Goal: Information Seeking & Learning: Learn about a topic

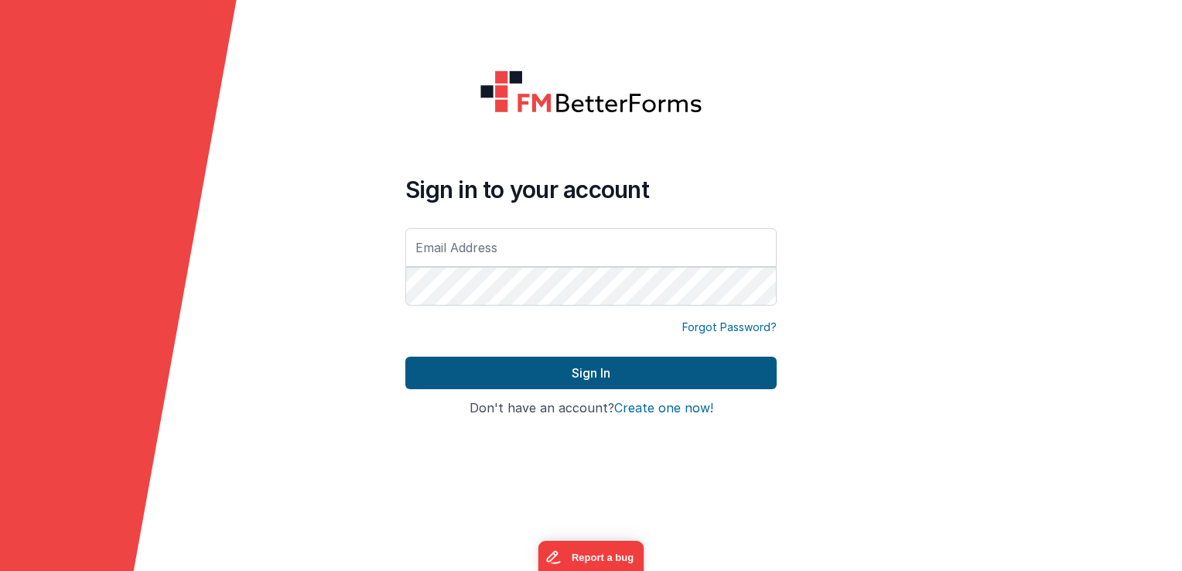
type input "[EMAIL_ADDRESS][DOMAIN_NAME]"
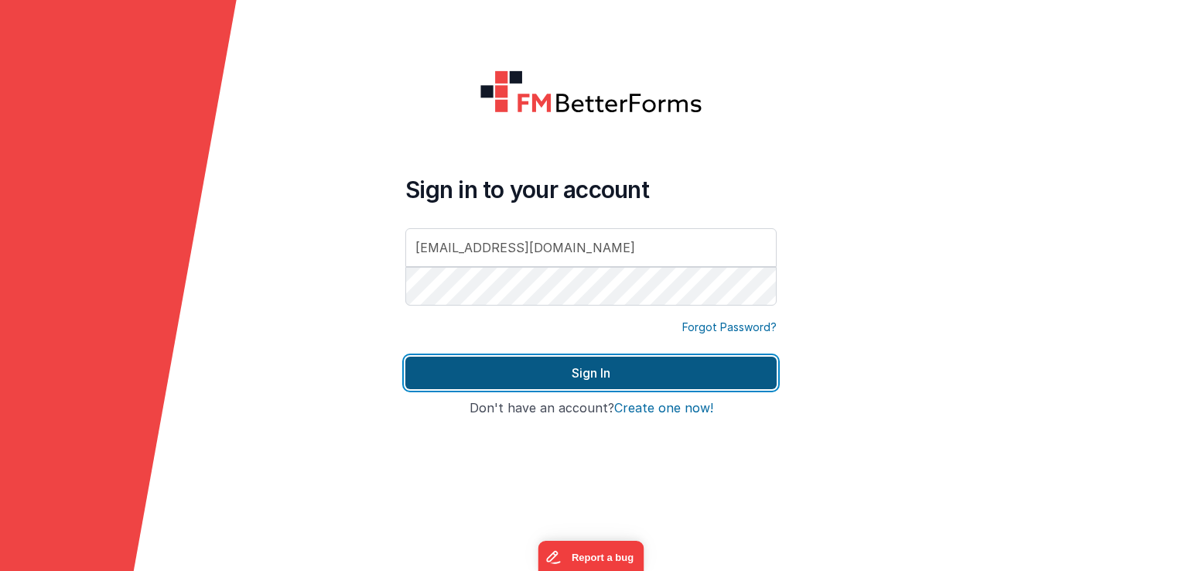
click at [628, 368] on button "Sign In" at bounding box center [590, 373] width 371 height 32
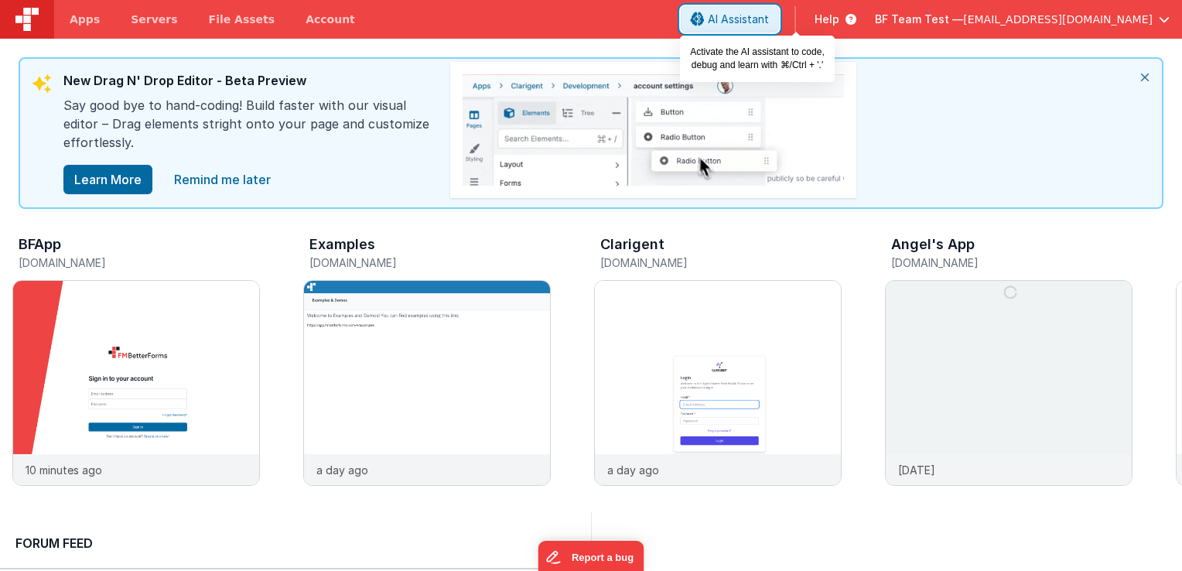
click at [769, 26] on span "AI Assistant" at bounding box center [738, 19] width 61 height 15
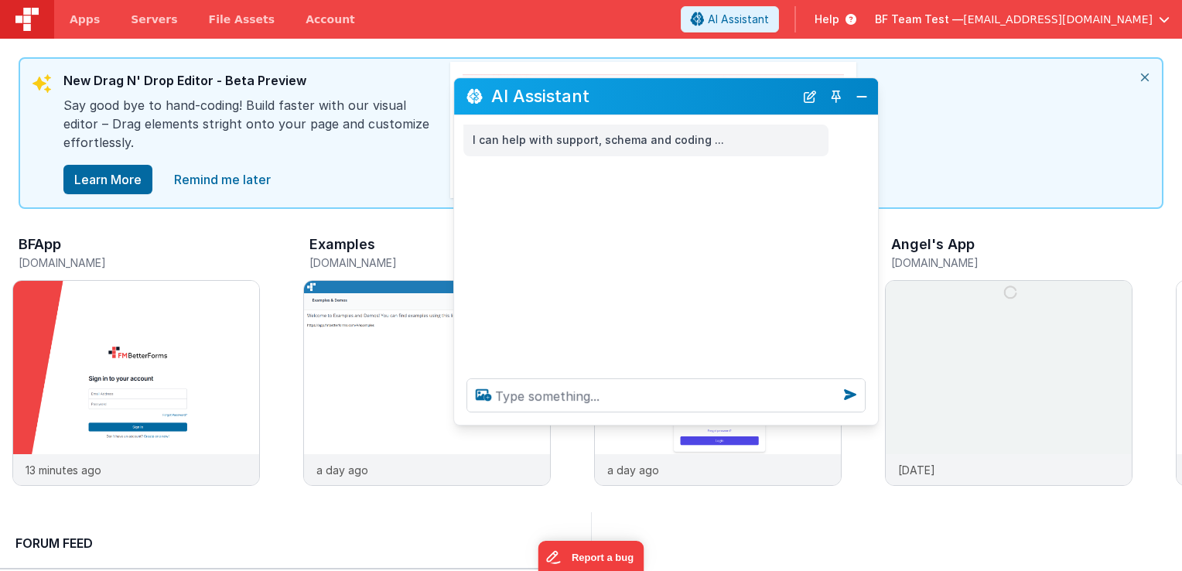
drag, startPoint x: 224, startPoint y: 239, endPoint x: 665, endPoint y: 104, distance: 461.2
click at [665, 104] on h2 "AI Assistant" at bounding box center [642, 96] width 303 height 19
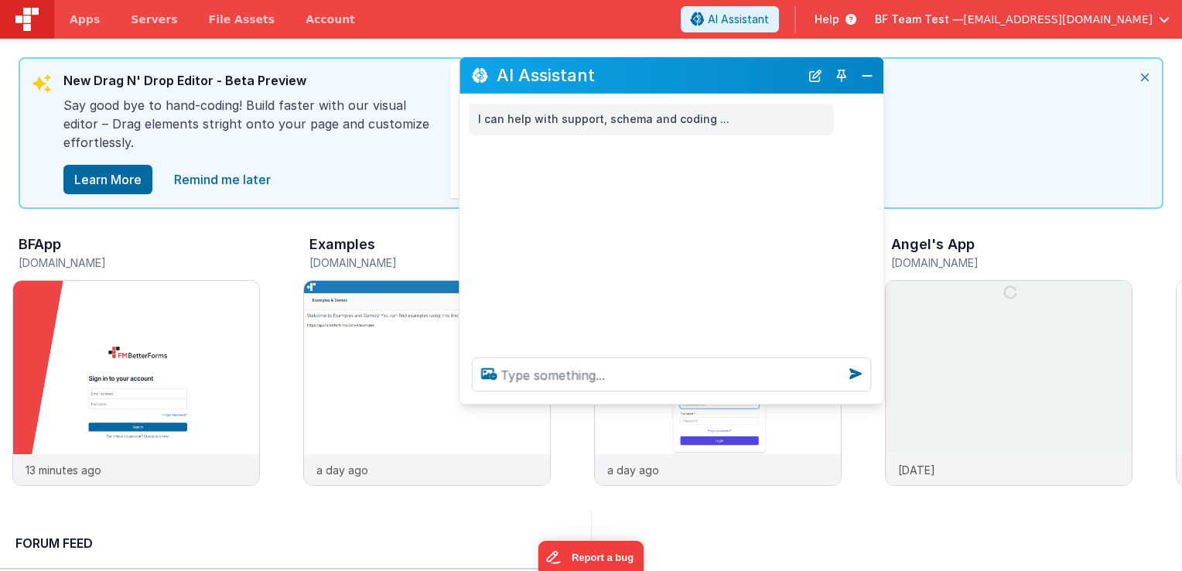
drag, startPoint x: 707, startPoint y: 91, endPoint x: 705, endPoint y: 73, distance: 17.9
click at [705, 73] on h2 "AI Assistant" at bounding box center [648, 75] width 303 height 19
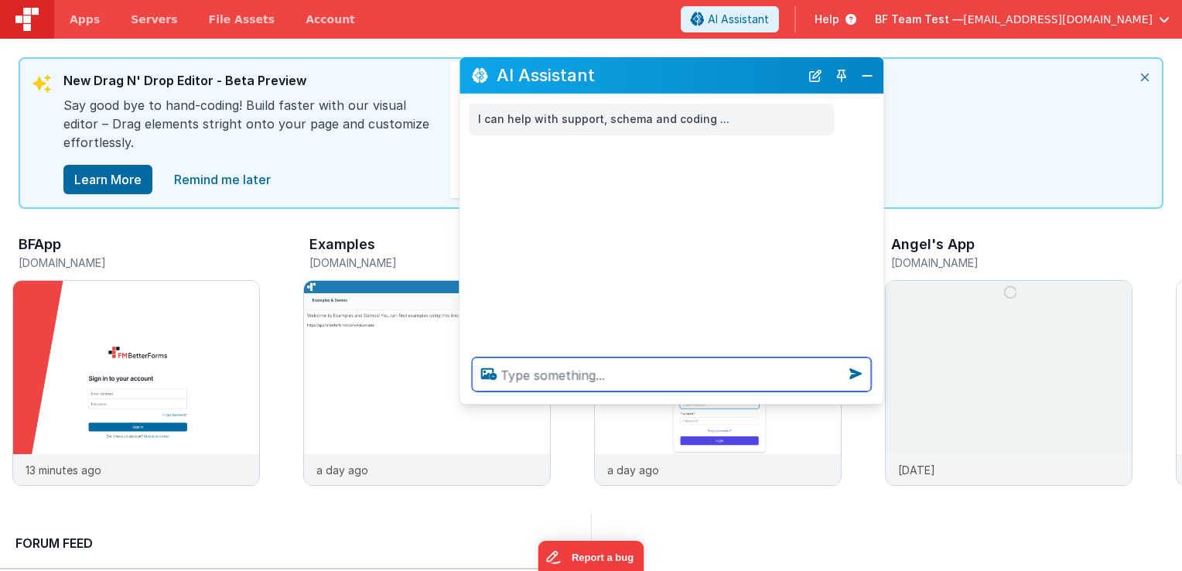
click at [634, 379] on textarea at bounding box center [671, 374] width 399 height 34
type textarea "i want to learn about mcp"
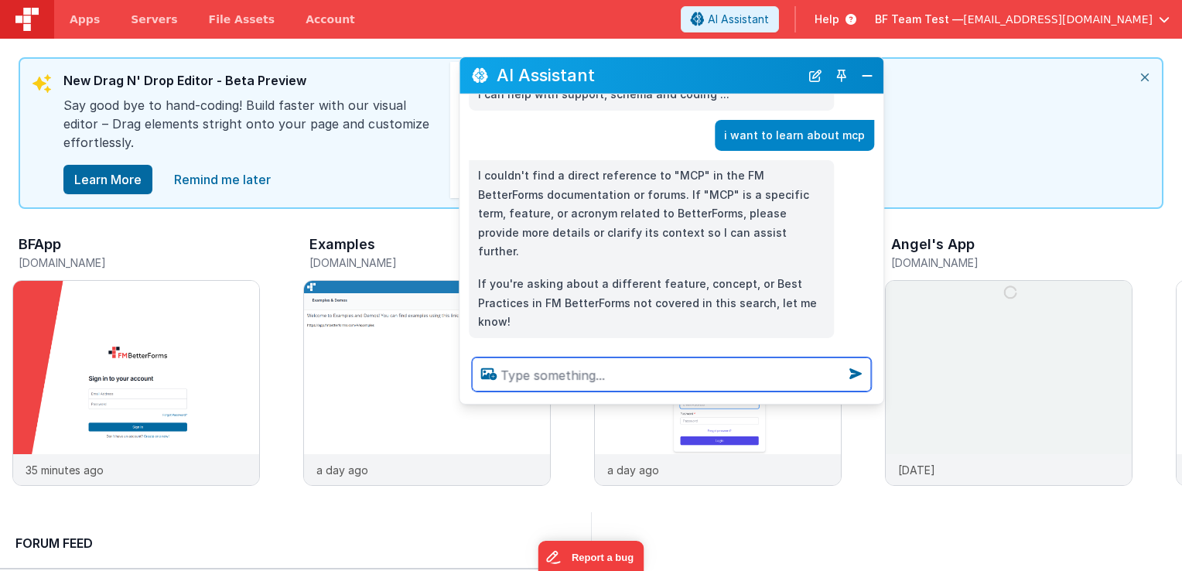
scroll to position [27, 0]
type textarea "give me a video on mcp and filemaker"
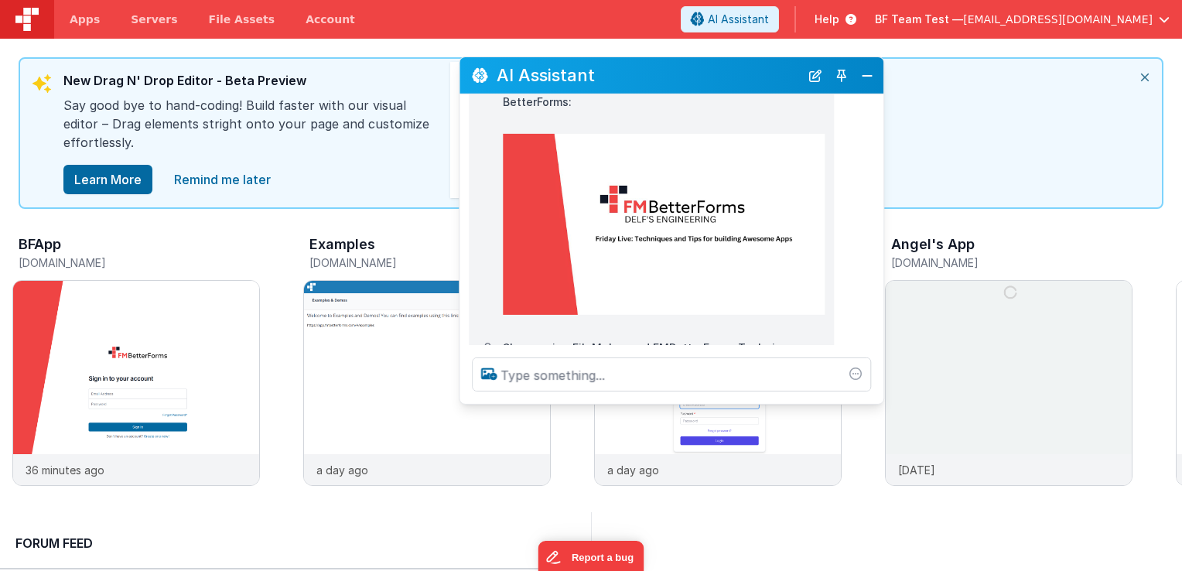
scroll to position [518, 0]
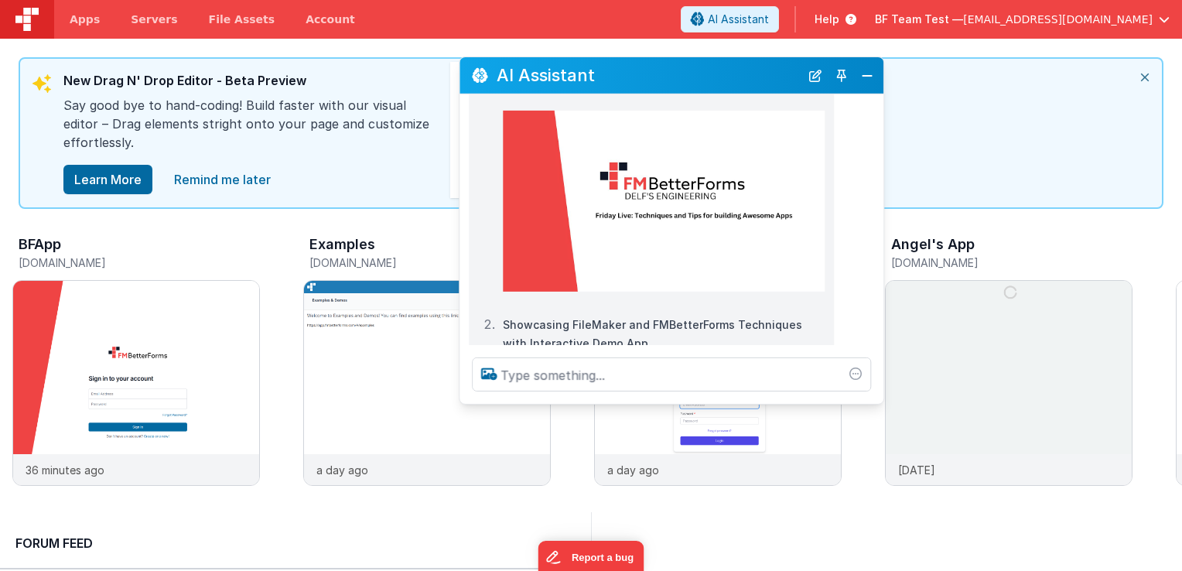
click at [644, 218] on img at bounding box center [664, 200] width 322 height 181
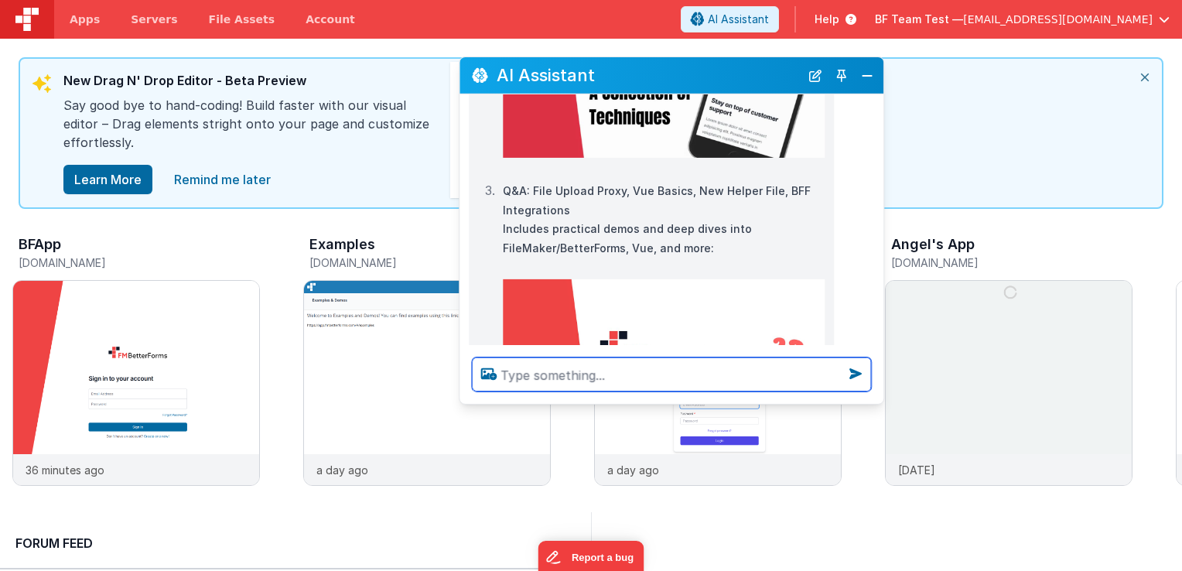
scroll to position [968, 0]
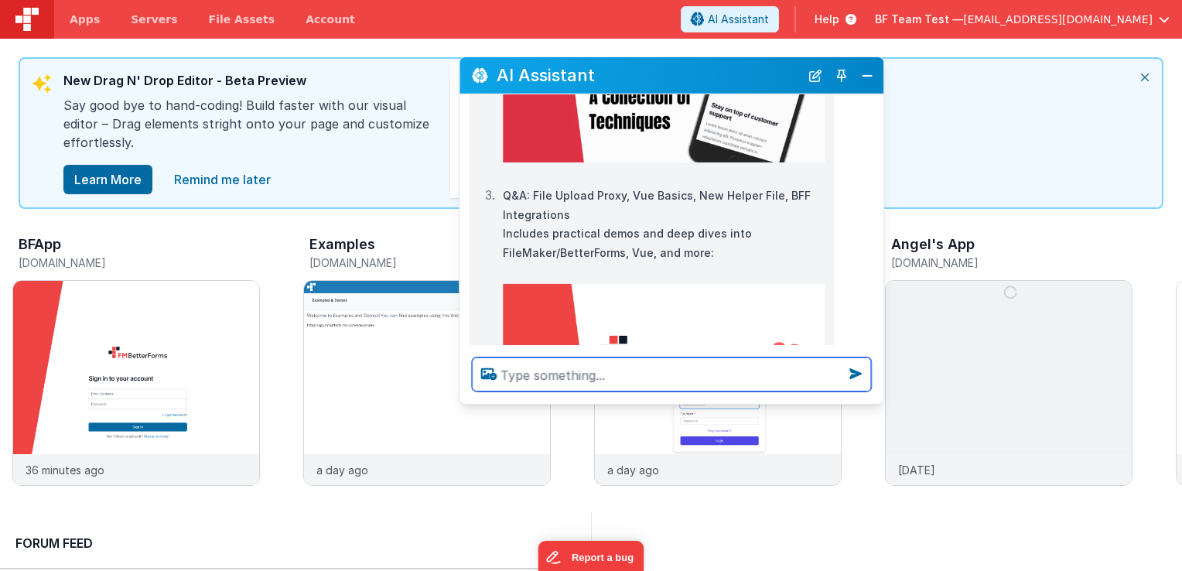
click at [683, 377] on textarea at bounding box center [671, 374] width 399 height 34
type textarea "i"
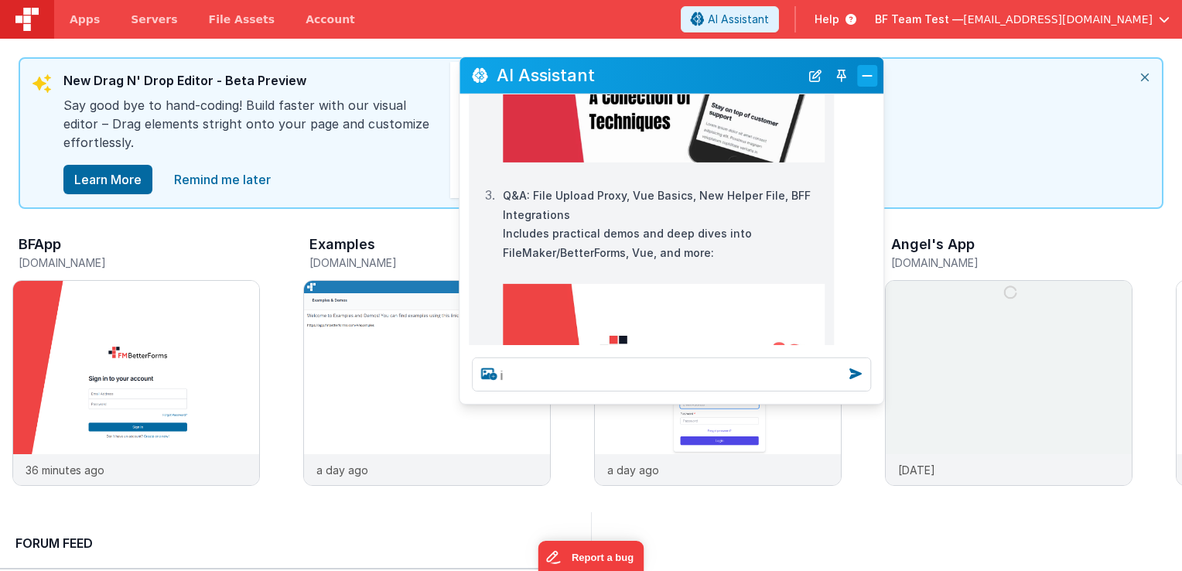
click at [873, 74] on button "Close" at bounding box center [867, 75] width 20 height 22
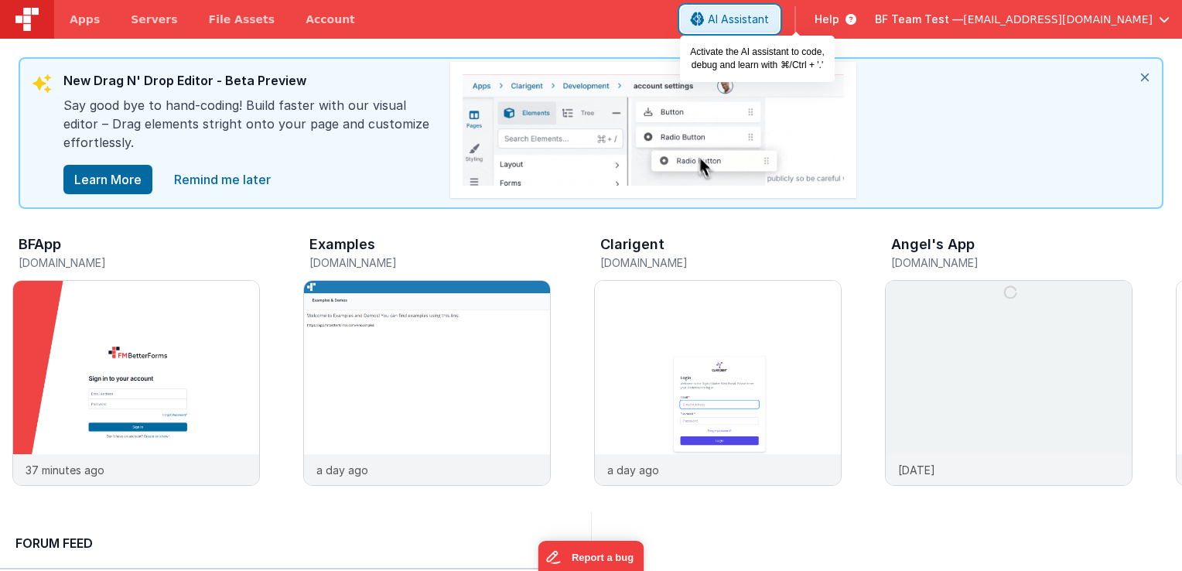
click at [769, 25] on span "AI Assistant" at bounding box center [738, 19] width 61 height 15
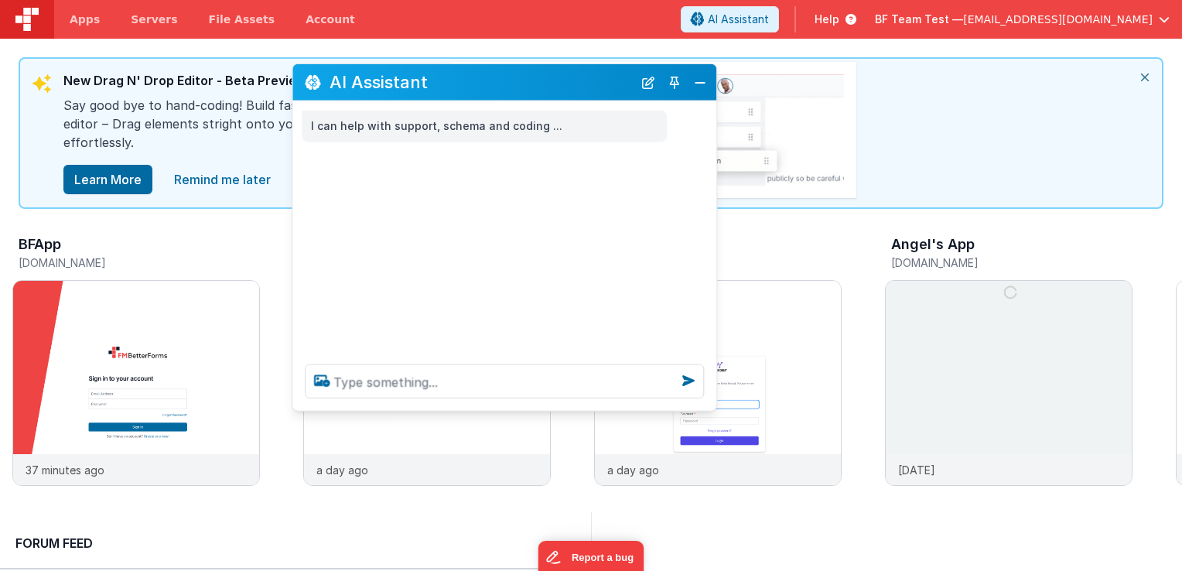
drag, startPoint x: 282, startPoint y: 234, endPoint x: 590, endPoint y: 174, distance: 314.5
click at [567, 86] on h2 "AI Assistant" at bounding box center [481, 82] width 303 height 19
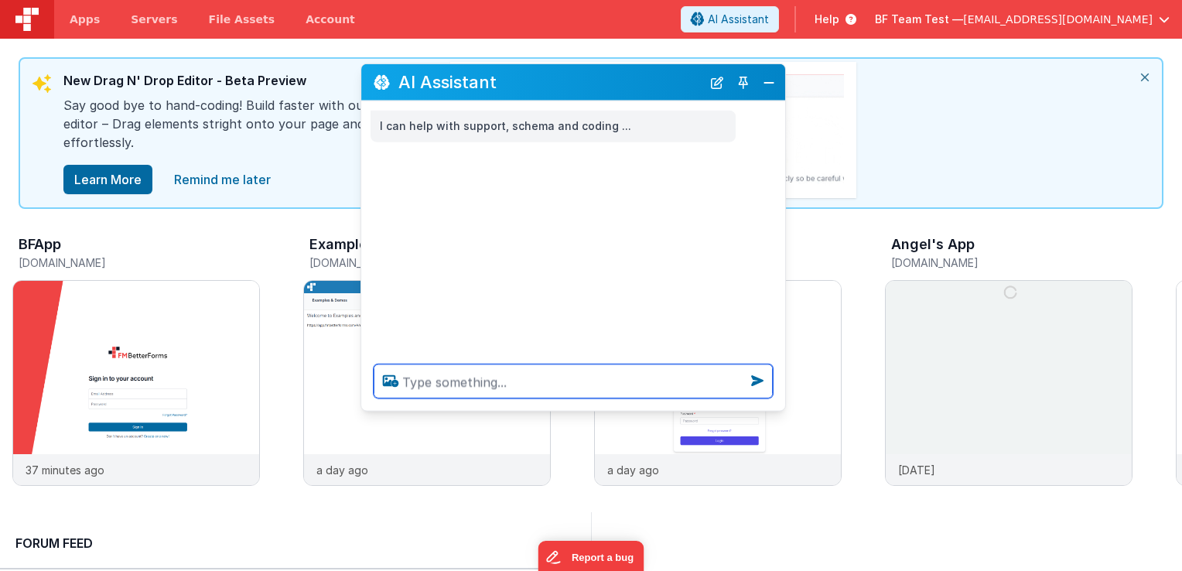
drag, startPoint x: 535, startPoint y: 384, endPoint x: 542, endPoint y: 378, distance: 9.9
click at [535, 384] on textarea at bounding box center [573, 381] width 399 height 34
type textarea "give me a video on vue basics"
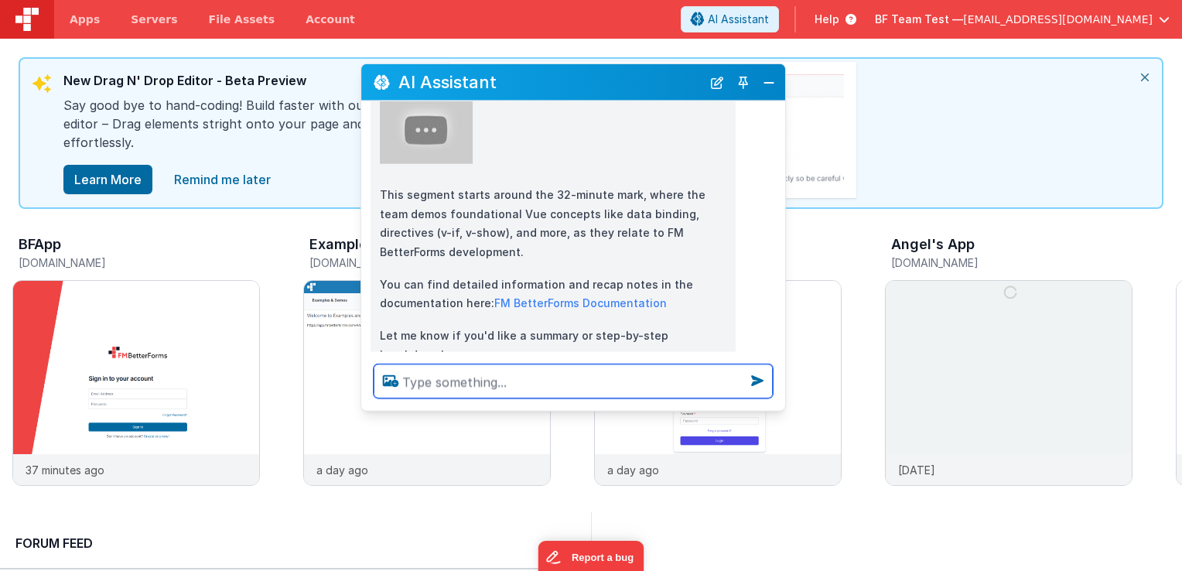
scroll to position [74, 0]
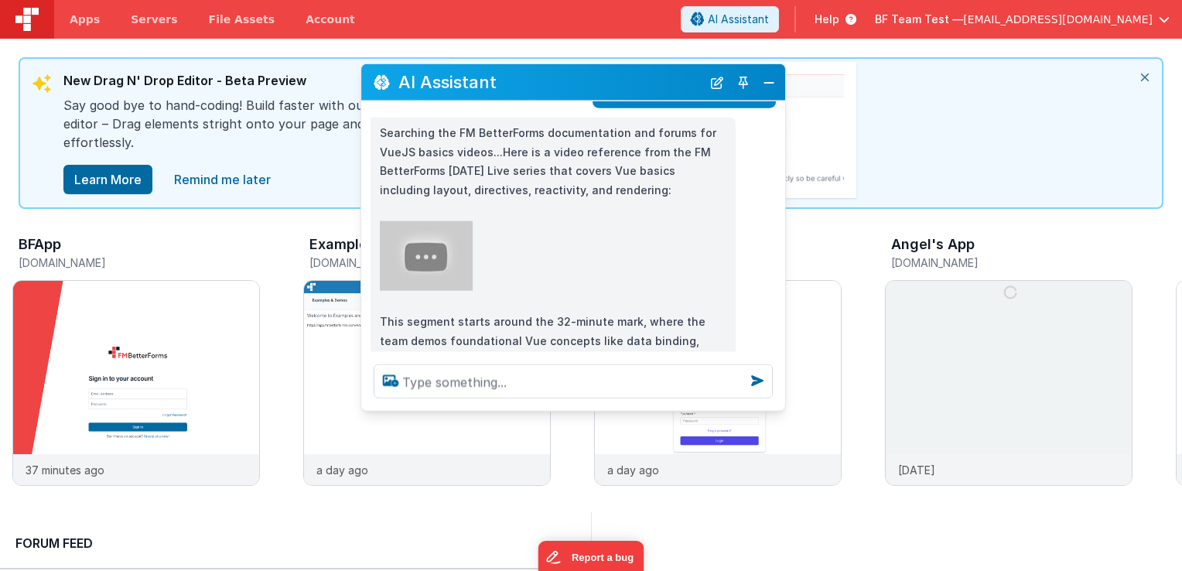
click at [437, 245] on img at bounding box center [426, 256] width 93 height 70
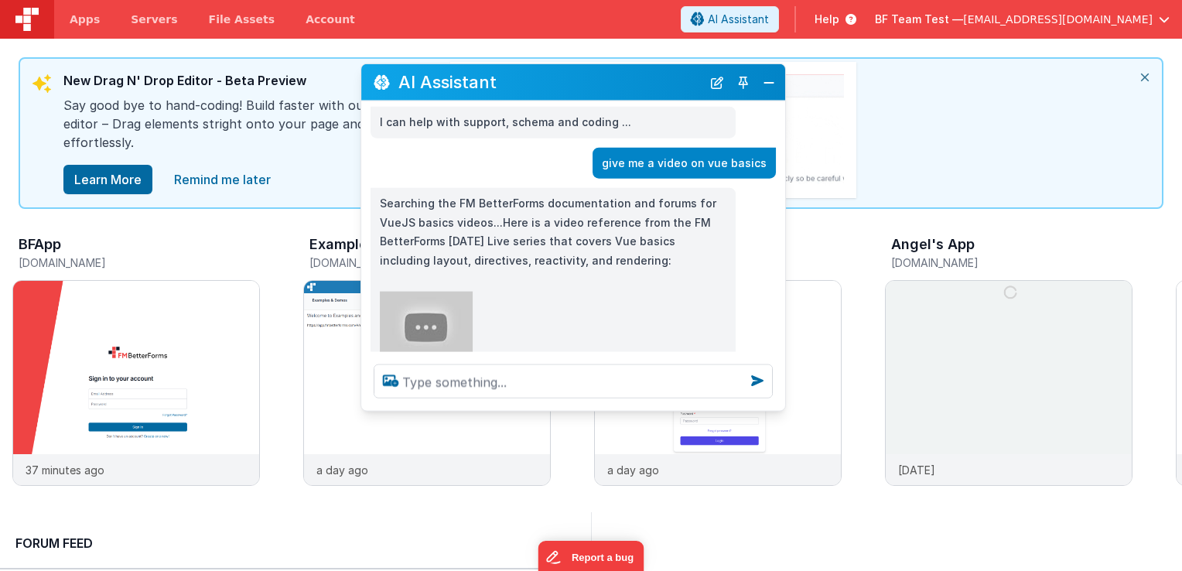
scroll to position [0, 0]
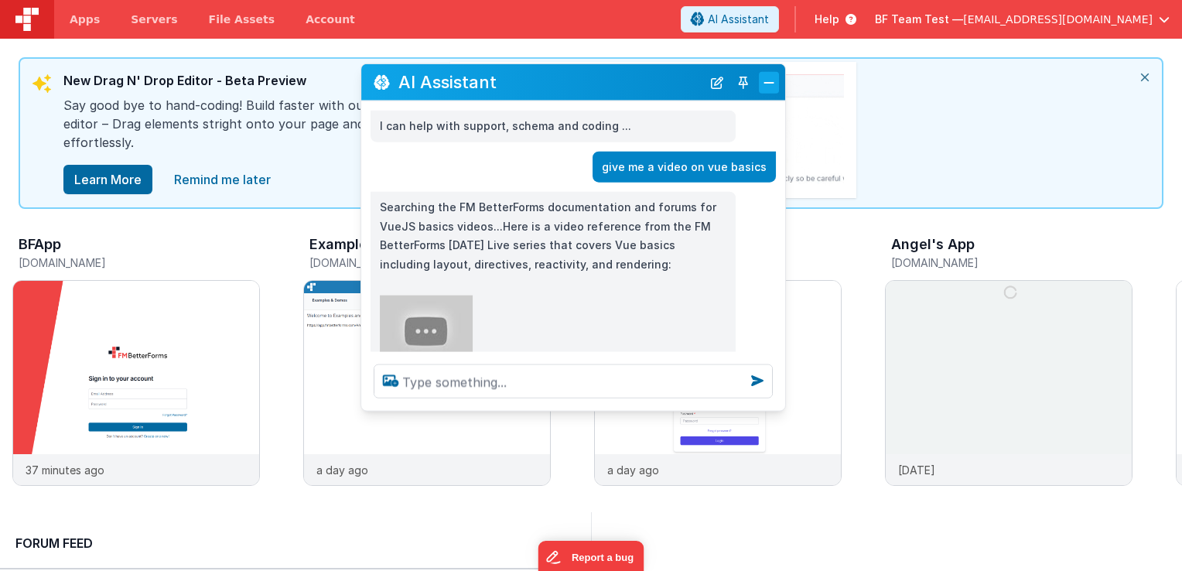
click at [775, 78] on button "Close" at bounding box center [769, 82] width 20 height 22
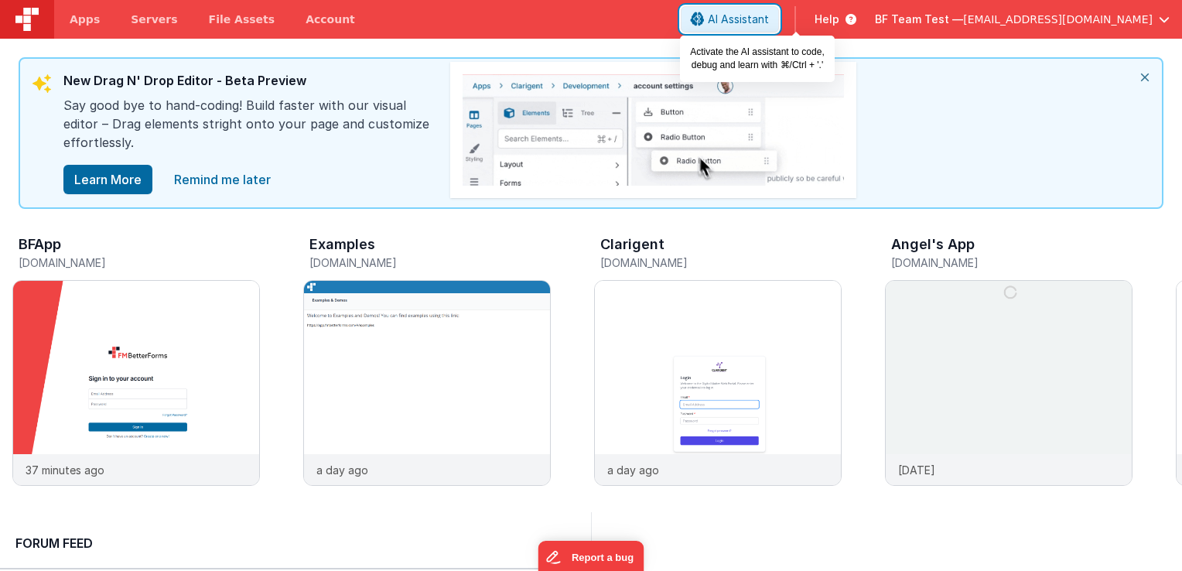
click at [769, 17] on span "AI Assistant" at bounding box center [738, 19] width 61 height 15
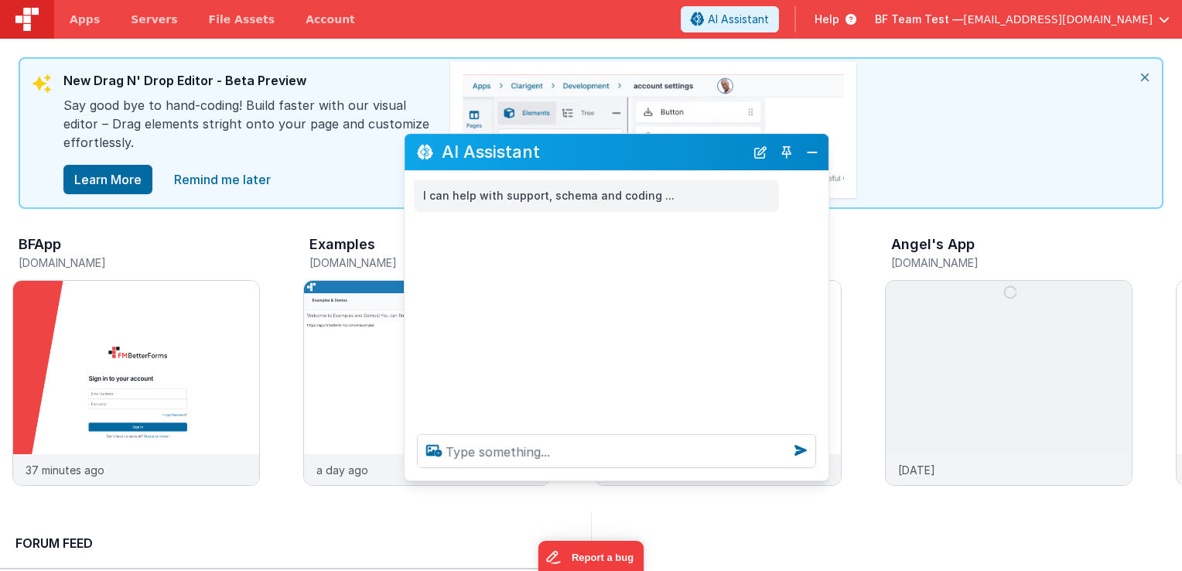
drag, startPoint x: 290, startPoint y: 241, endPoint x: 709, endPoint y: 123, distance: 435.6
click at [712, 134] on div "AI Assistant" at bounding box center [617, 152] width 424 height 36
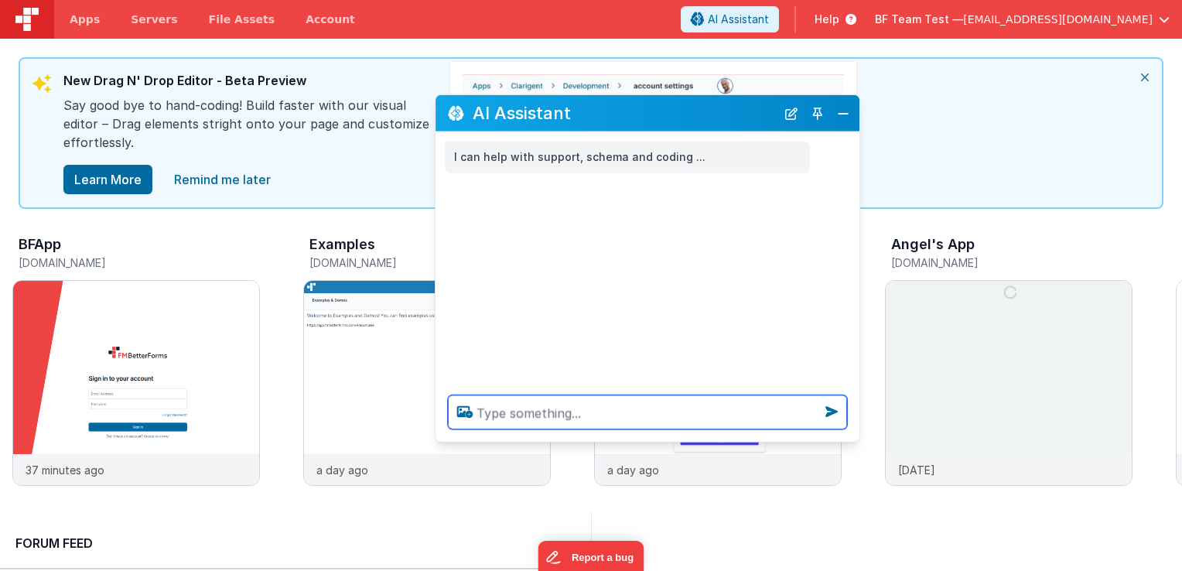
click at [589, 416] on textarea at bounding box center [647, 412] width 399 height 34
type textarea "i want to catch up [DATE] live videos"
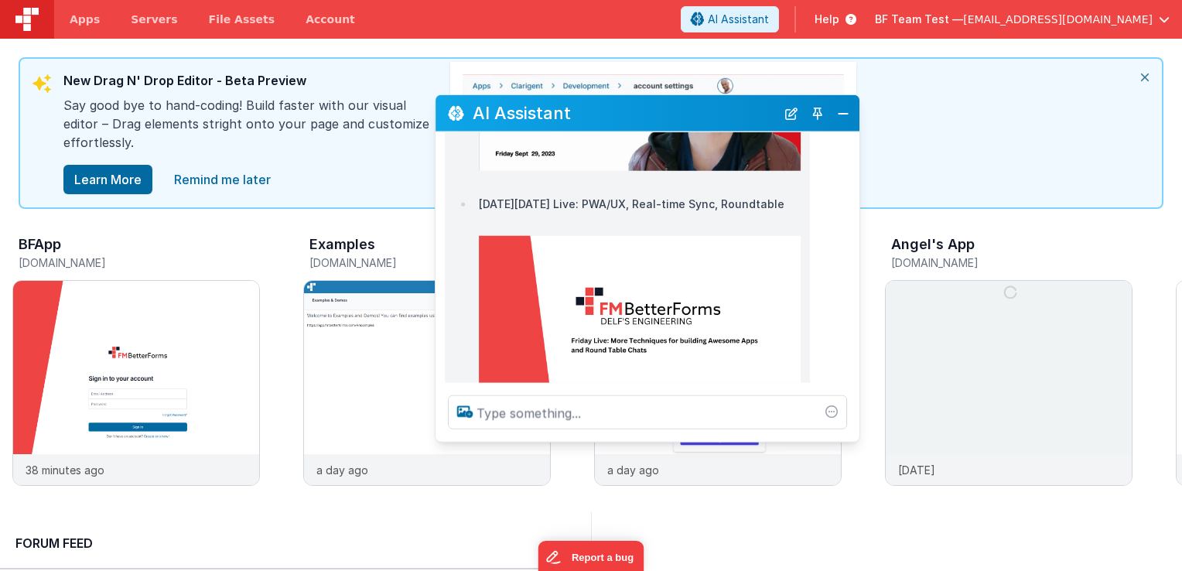
scroll to position [900, 0]
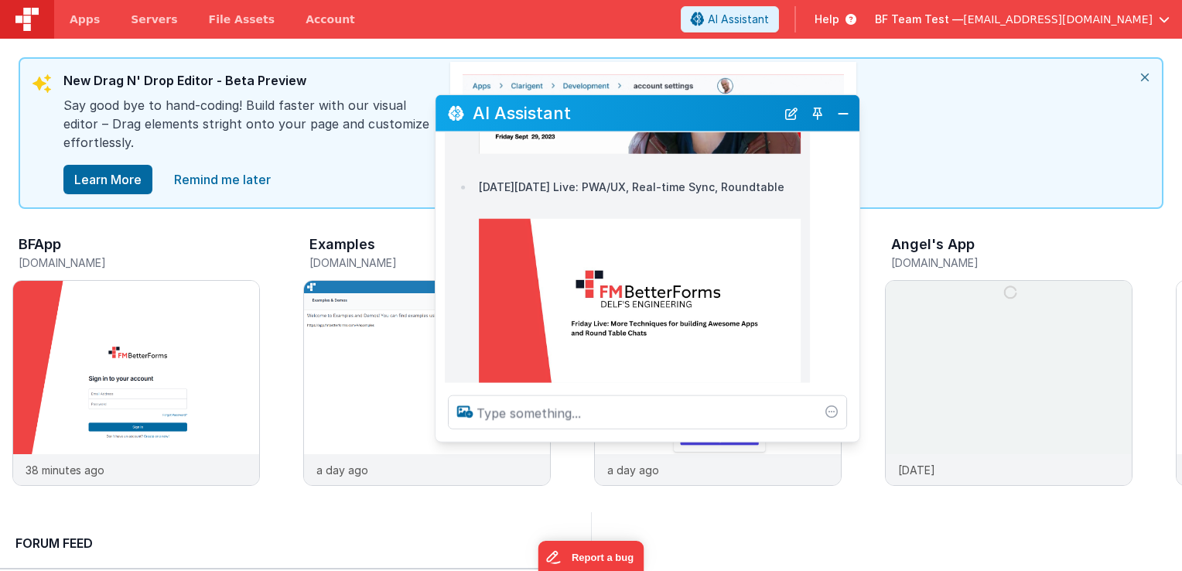
click at [617, 259] on img at bounding box center [640, 308] width 322 height 181
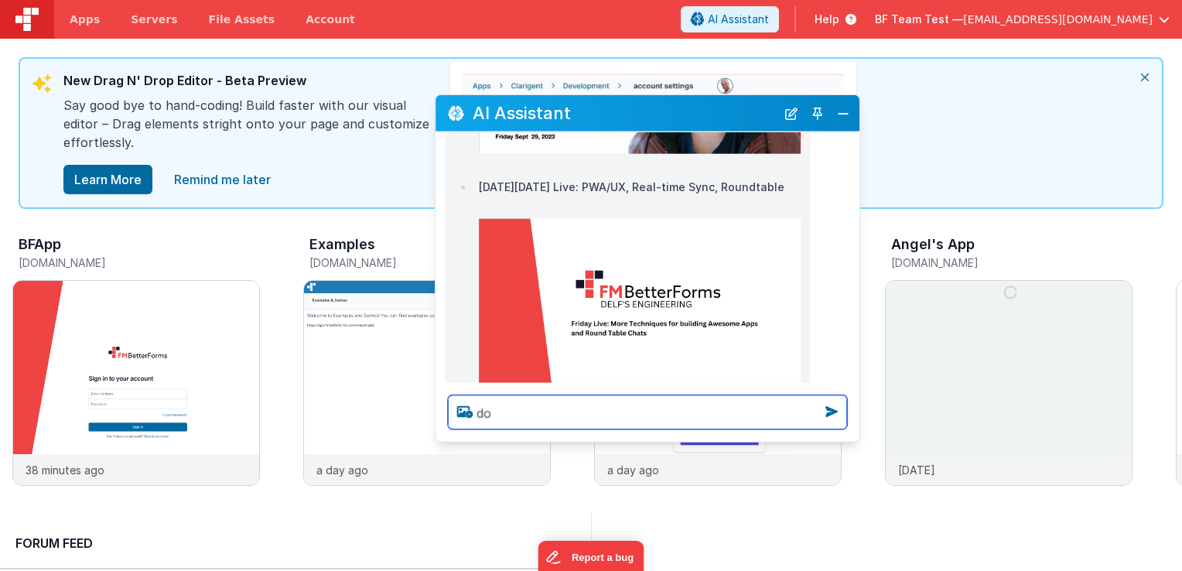
type textarea "d"
type textarea "what are some hot topics related to the new DND editor?"
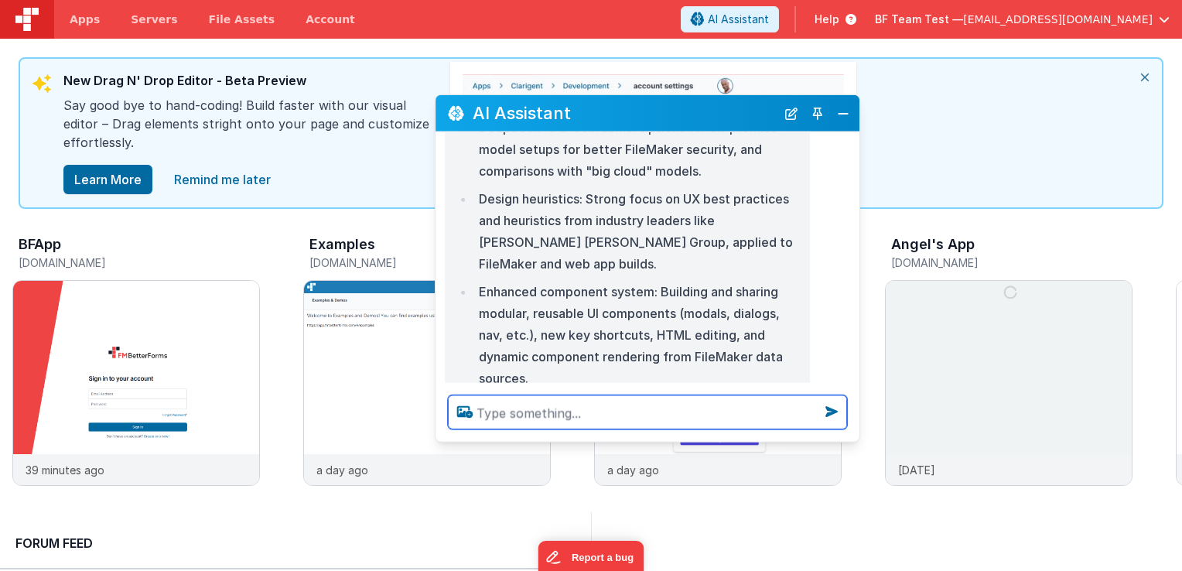
scroll to position [2813, 0]
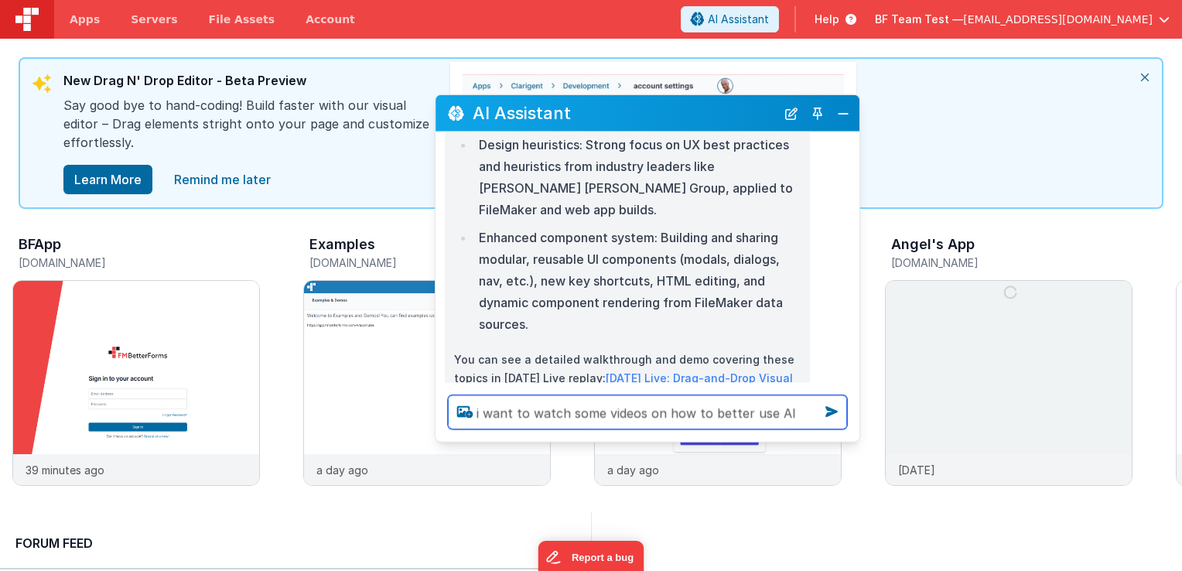
type textarea "i want to watch some videos on how to better use AI"
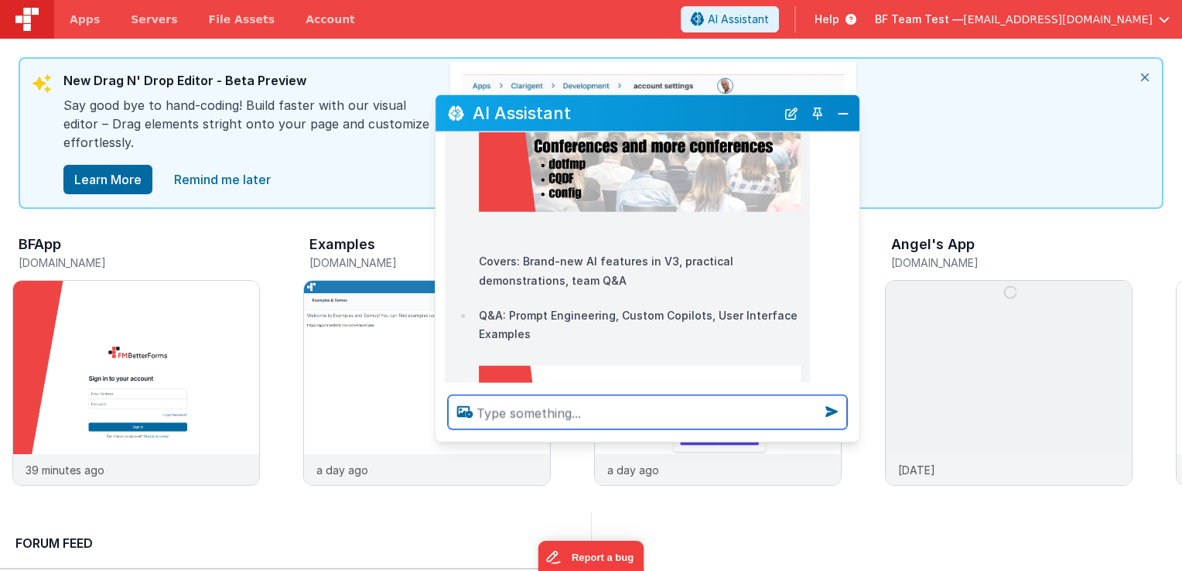
scroll to position [4137, 0]
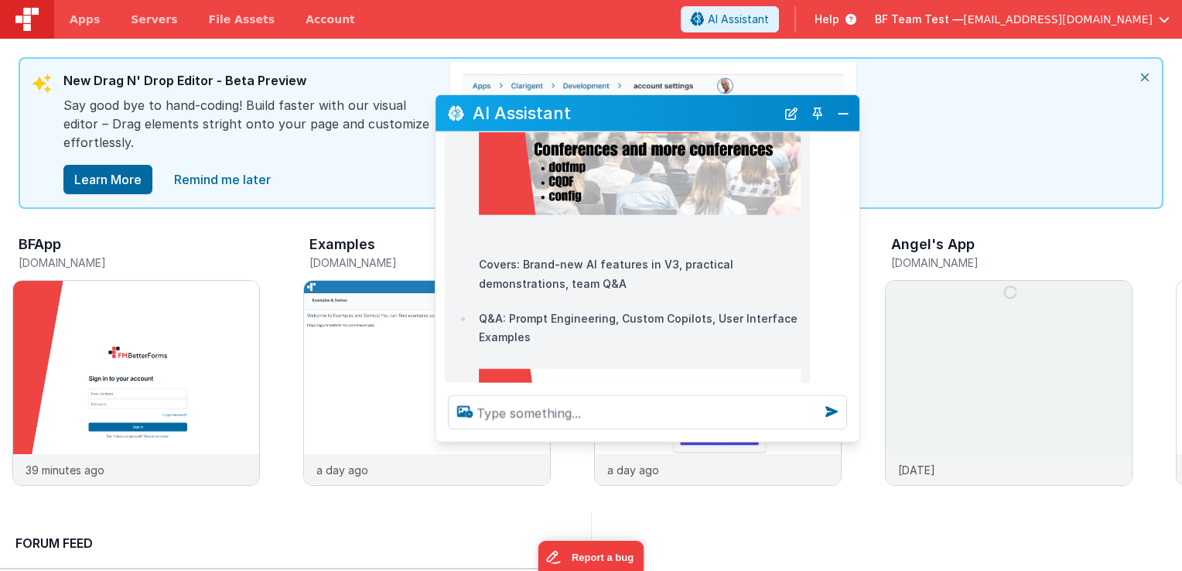
click at [646, 368] on img at bounding box center [640, 458] width 322 height 181
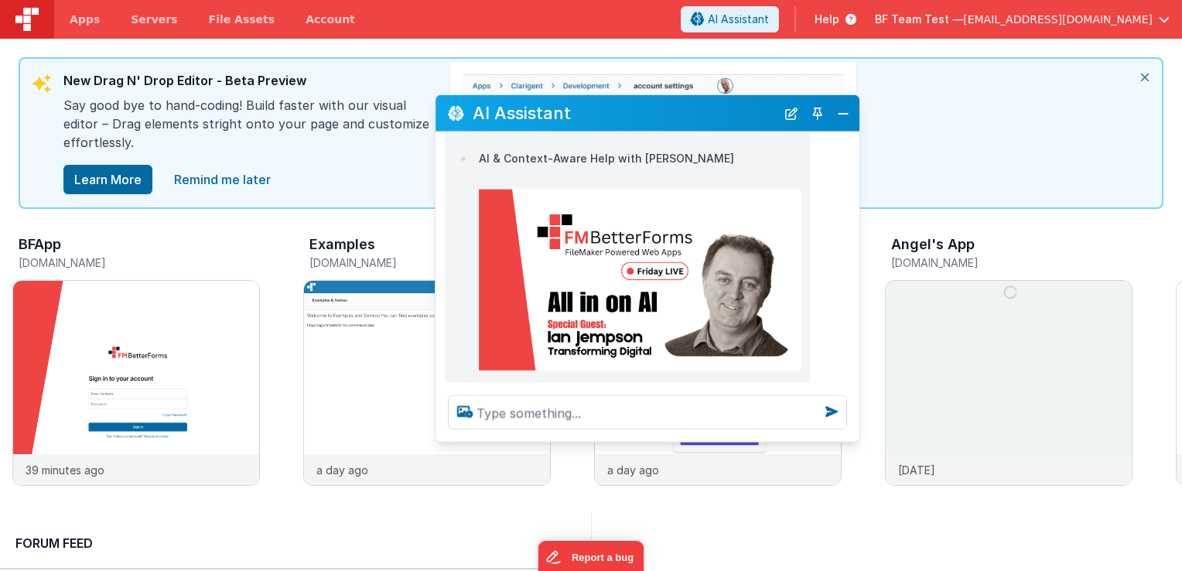
scroll to position [3209, 0]
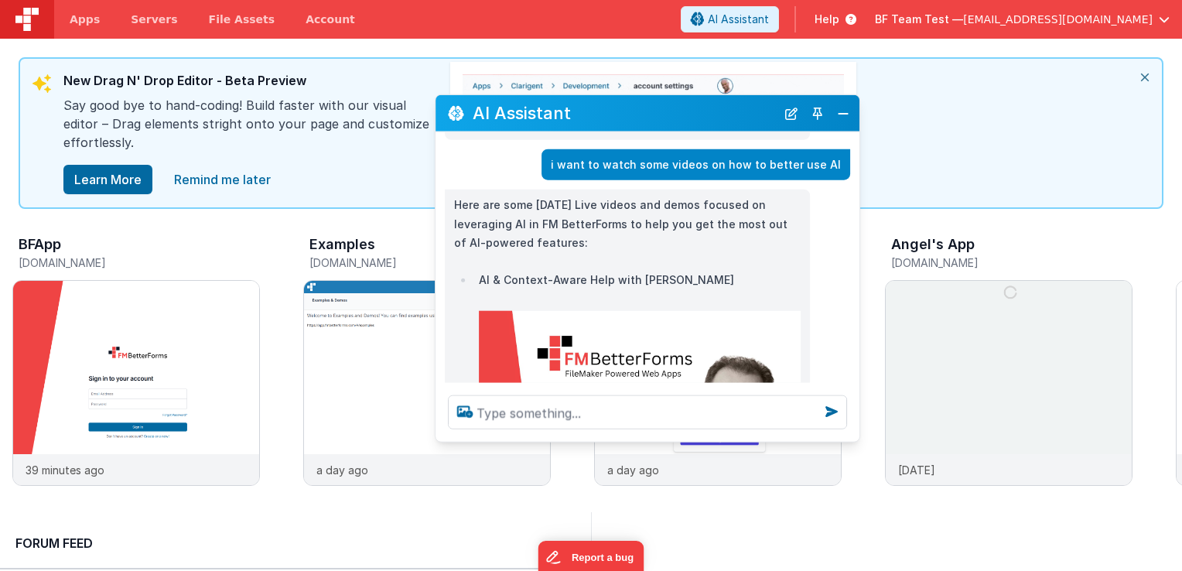
click at [634, 320] on img at bounding box center [640, 401] width 322 height 181
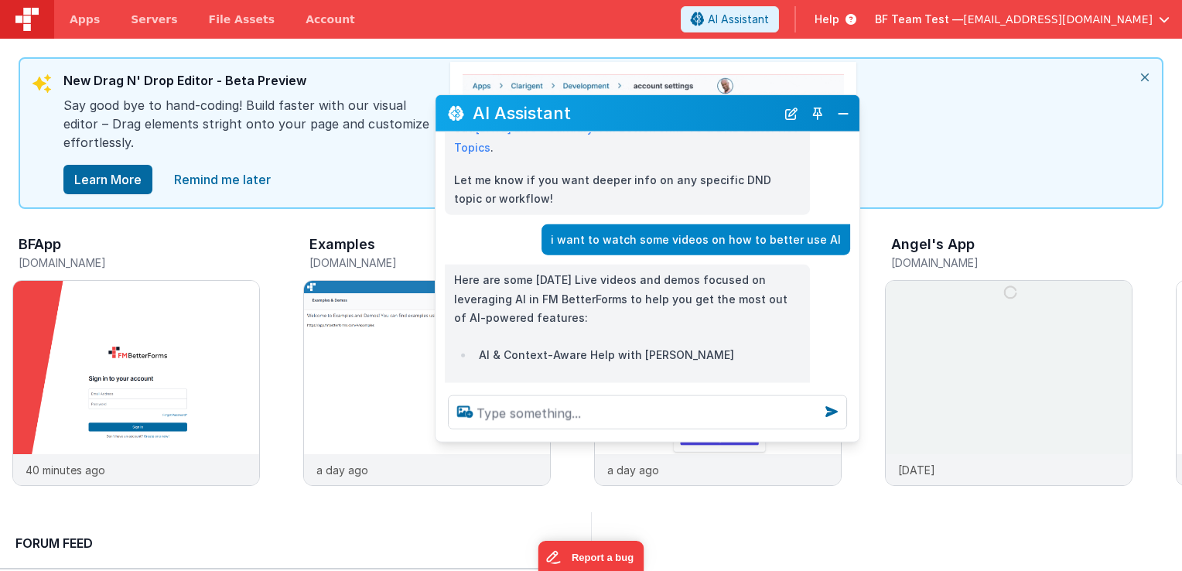
scroll to position [3131, 0]
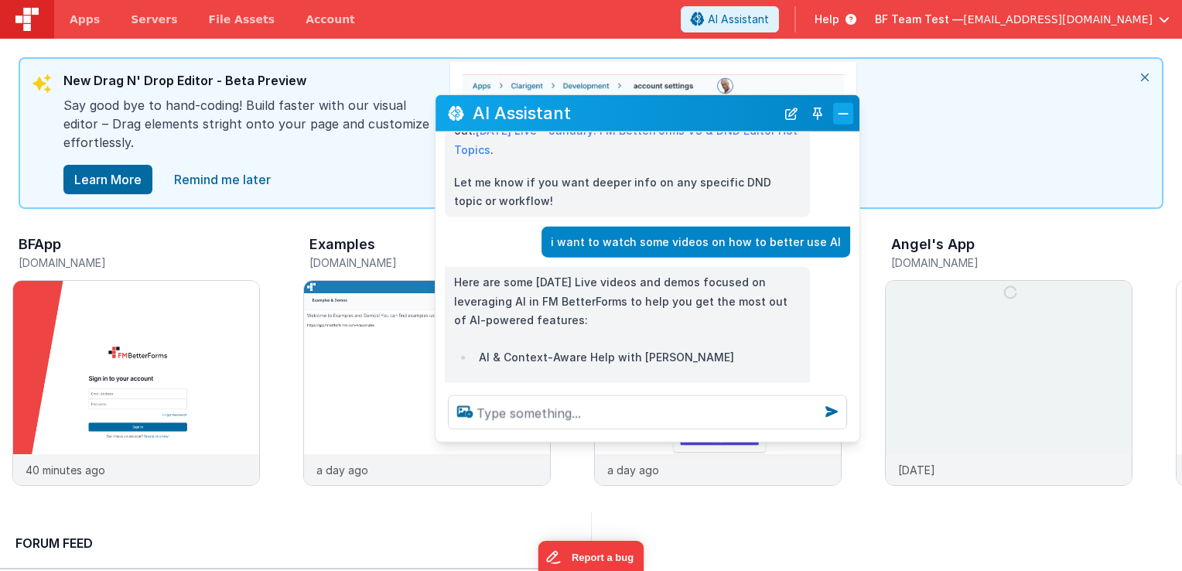
click at [842, 113] on button "Close" at bounding box center [843, 113] width 20 height 22
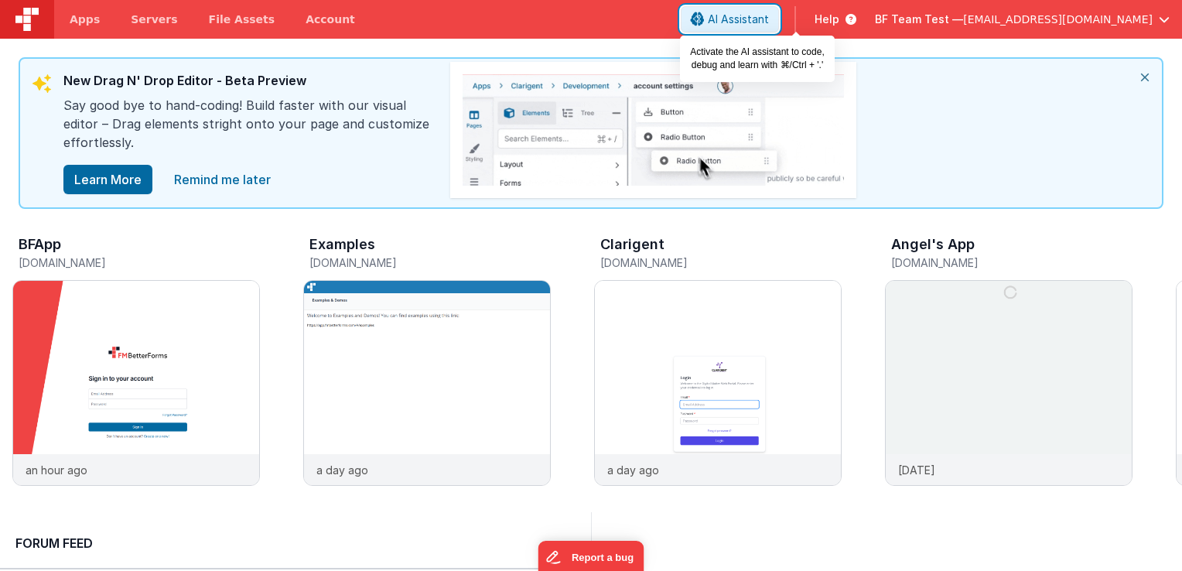
click at [769, 22] on span "AI Assistant" at bounding box center [738, 19] width 61 height 15
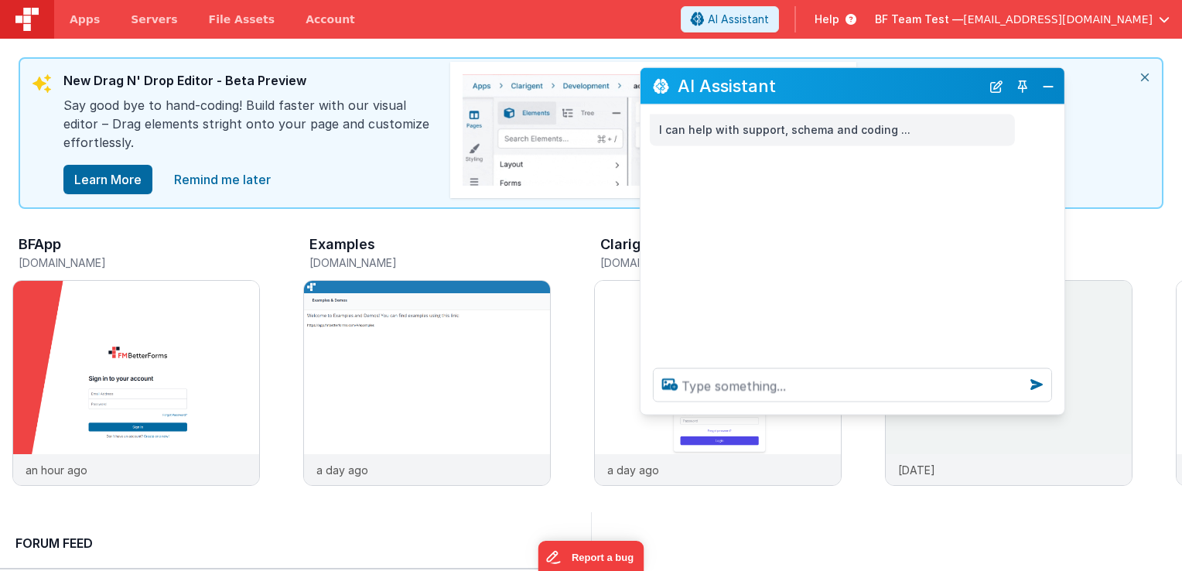
drag, startPoint x: 223, startPoint y: 243, endPoint x: 849, endPoint y: 97, distance: 643.2
click at [849, 97] on div "AI Assistant" at bounding box center [852, 86] width 424 height 36
click at [1040, 88] on button "Close" at bounding box center [1048, 86] width 20 height 22
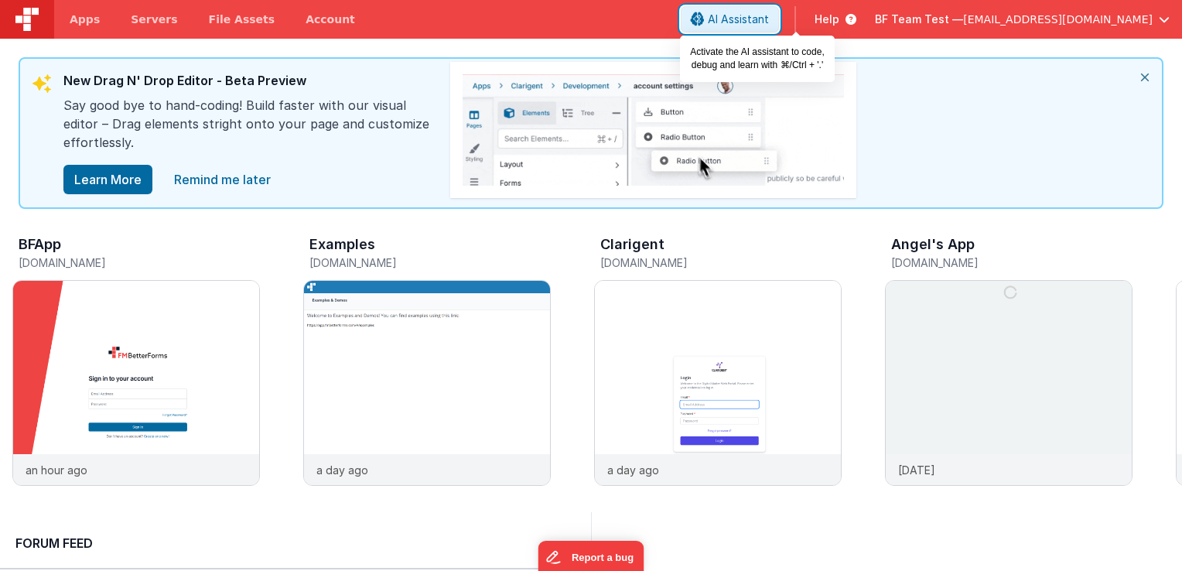
click at [771, 22] on button "AI Assistant" at bounding box center [730, 19] width 98 height 26
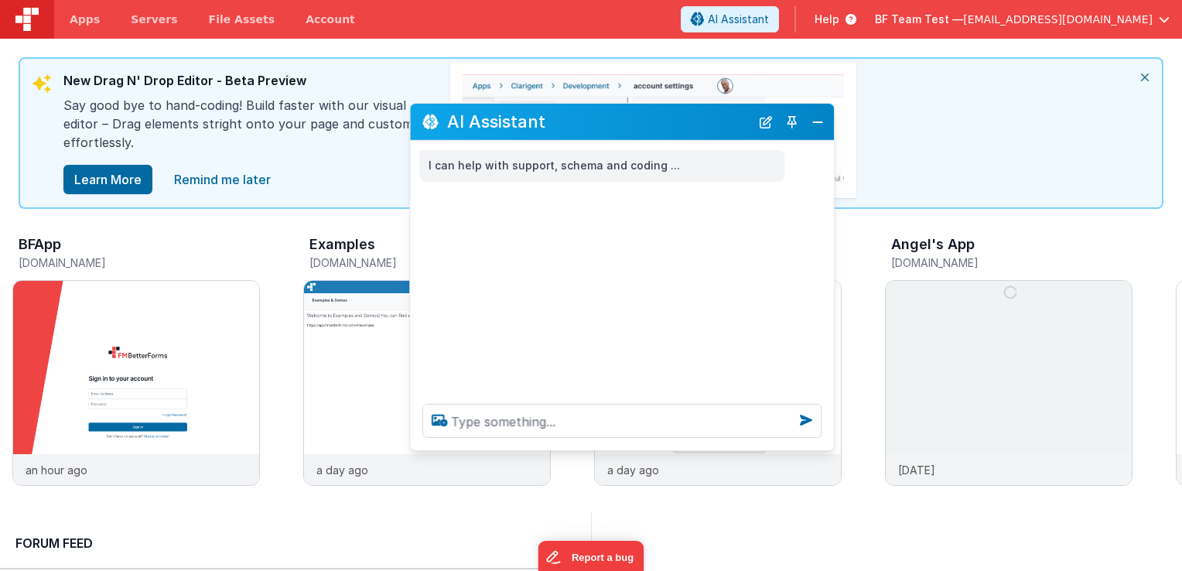
drag, startPoint x: 289, startPoint y: 231, endPoint x: 686, endPoint y: 121, distance: 411.7
click at [686, 121] on h2 "AI Assistant" at bounding box center [598, 121] width 303 height 19
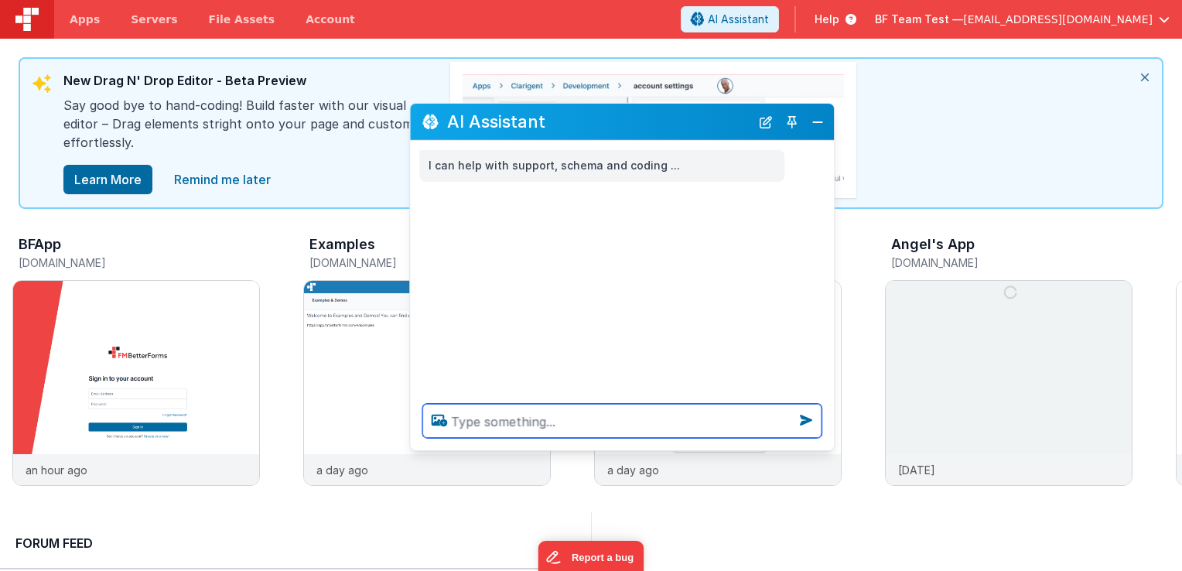
click at [529, 418] on textarea at bounding box center [621, 421] width 399 height 34
type textarea "i want to catch up [DATE] lives"
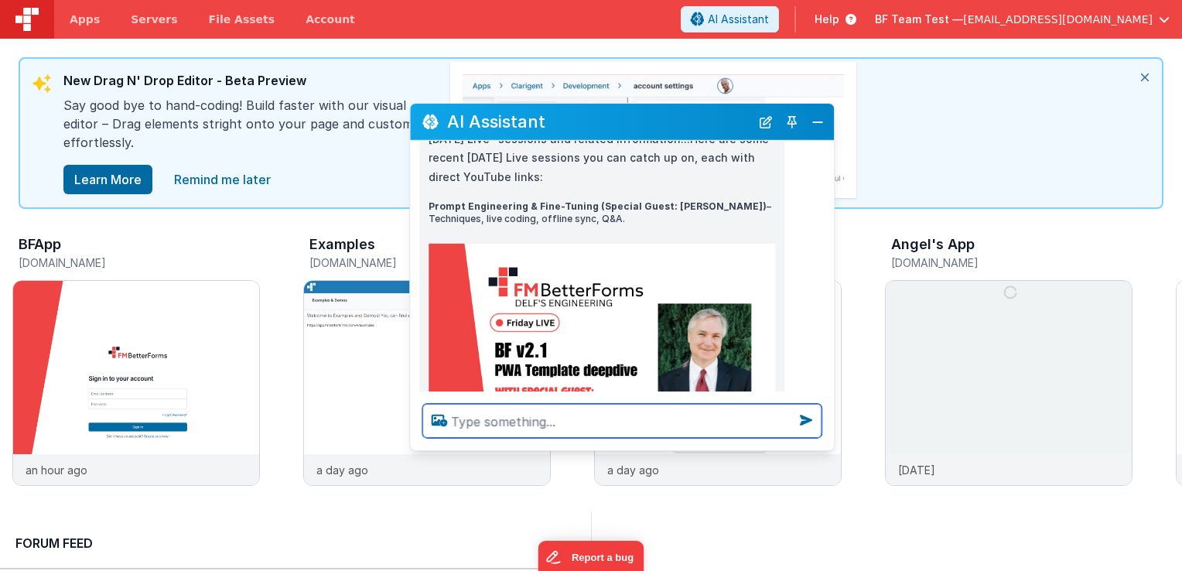
scroll to position [0, 0]
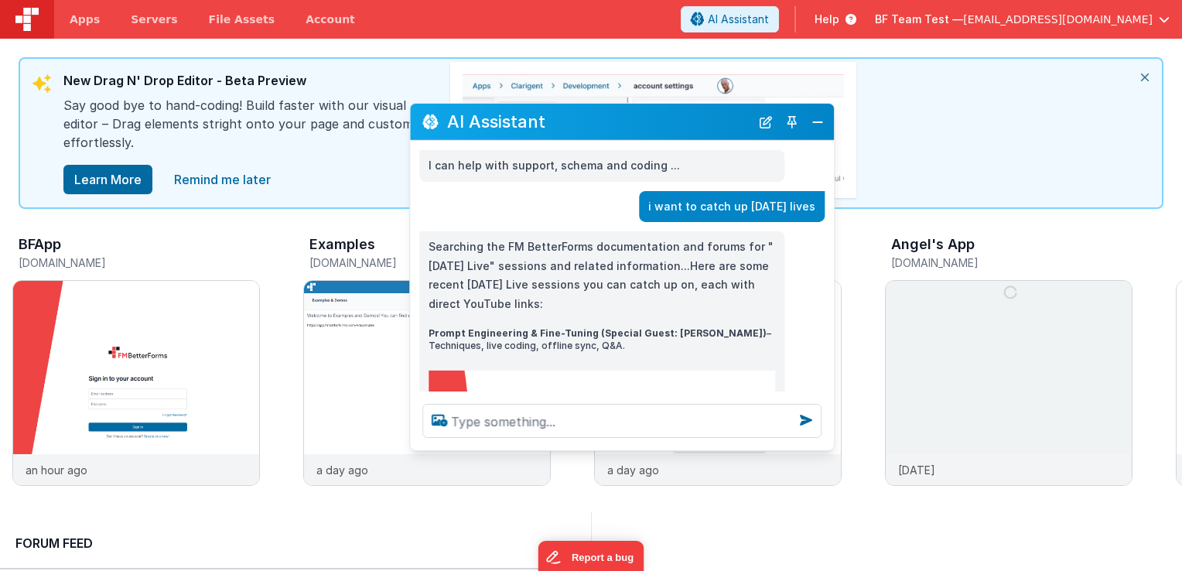
drag, startPoint x: 648, startPoint y: 203, endPoint x: 818, endPoint y: 215, distance: 169.9
click at [818, 215] on div "i want to catch up [DATE] lives" at bounding box center [732, 206] width 186 height 32
click at [659, 215] on p "i want to catch up [DATE] lives" at bounding box center [731, 205] width 167 height 19
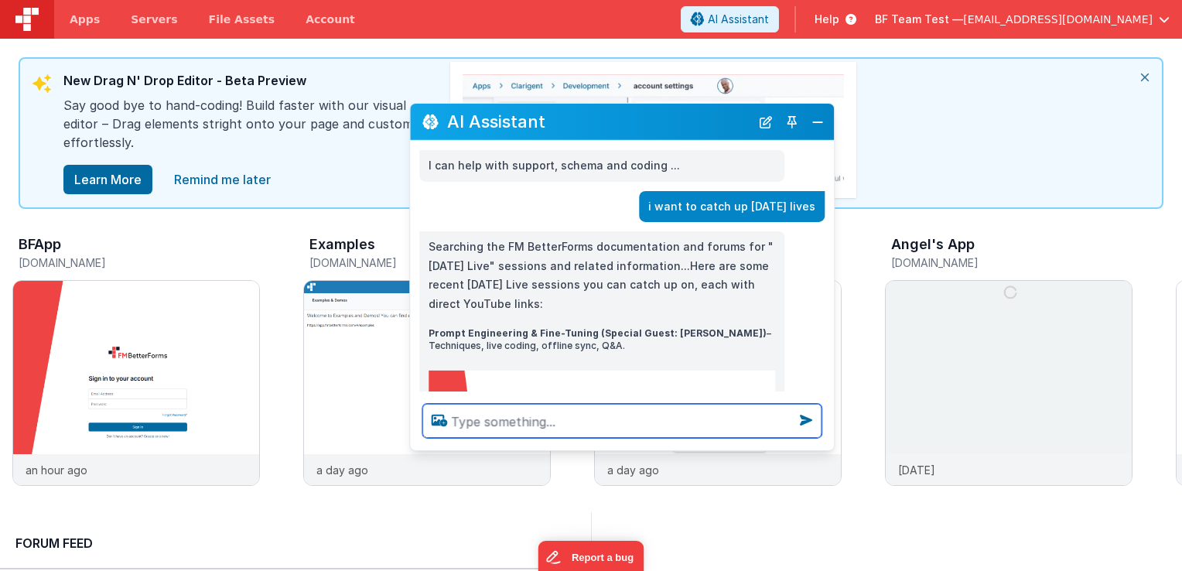
click at [603, 404] on textarea at bounding box center [621, 421] width 399 height 34
type textarea "i want to watch videos on how to better use AI"
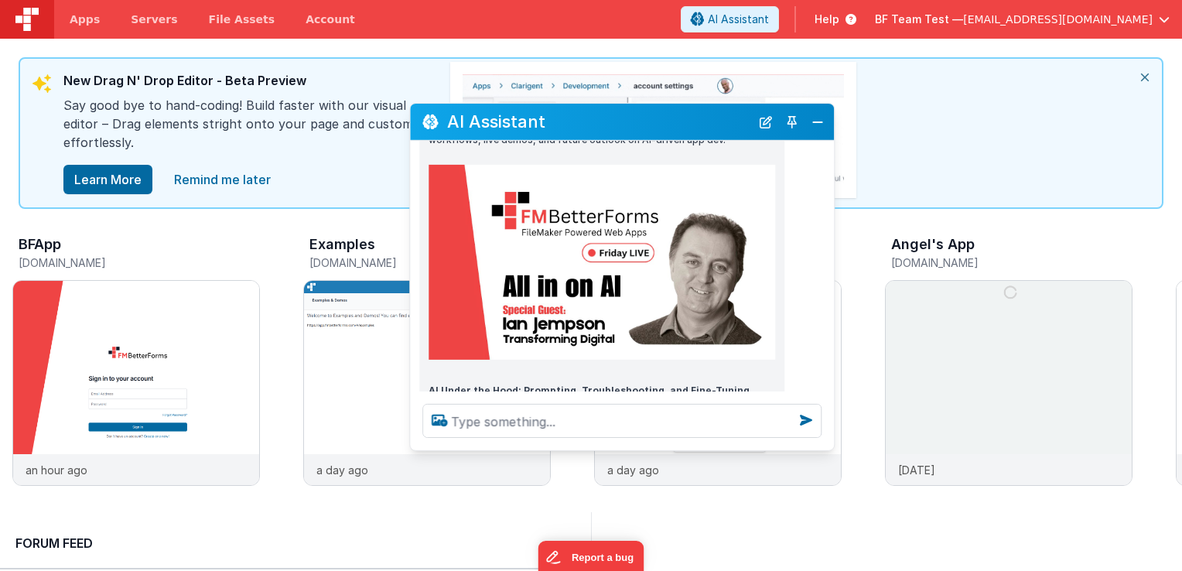
scroll to position [2205, 0]
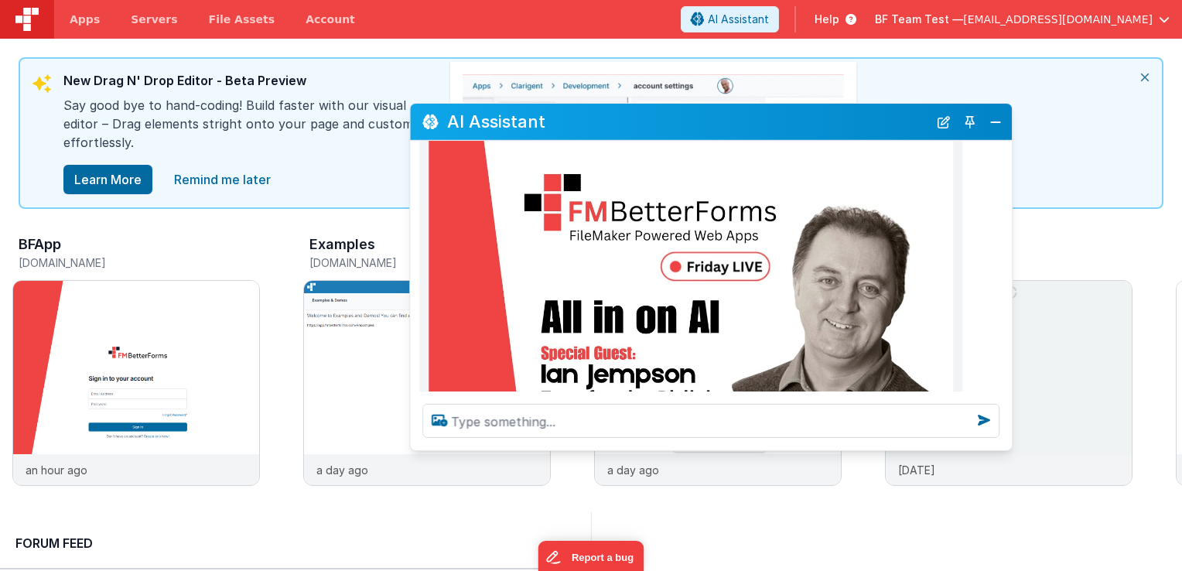
drag, startPoint x: 833, startPoint y: 196, endPoint x: 1012, endPoint y: 208, distance: 179.1
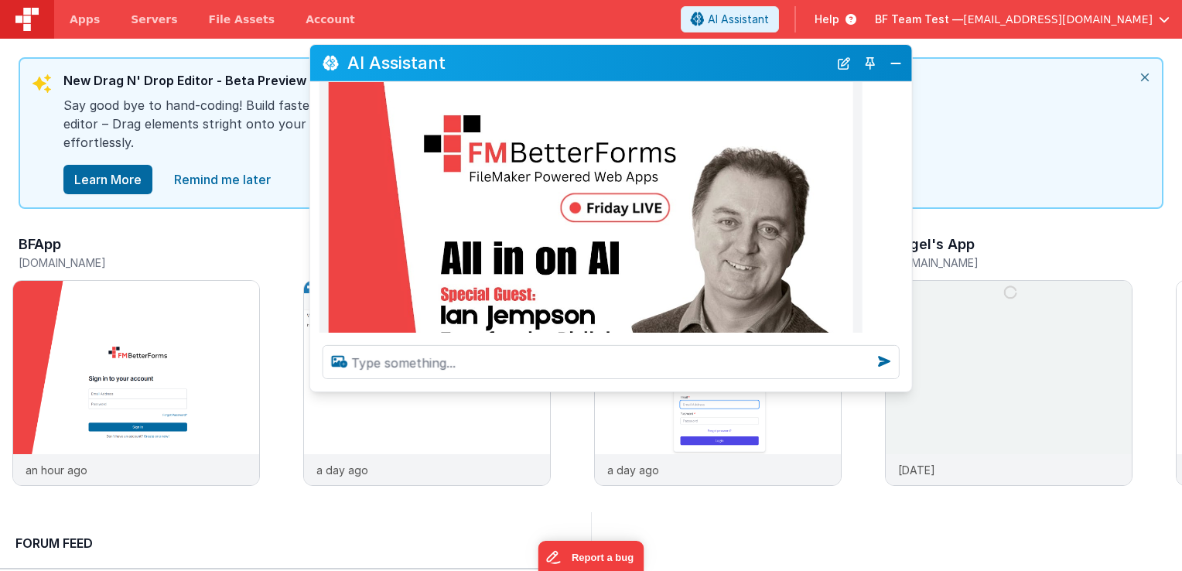
drag, startPoint x: 662, startPoint y: 123, endPoint x: 500, endPoint y: 32, distance: 185.7
click at [500, 53] on h2 "AI Assistant" at bounding box center [587, 62] width 481 height 19
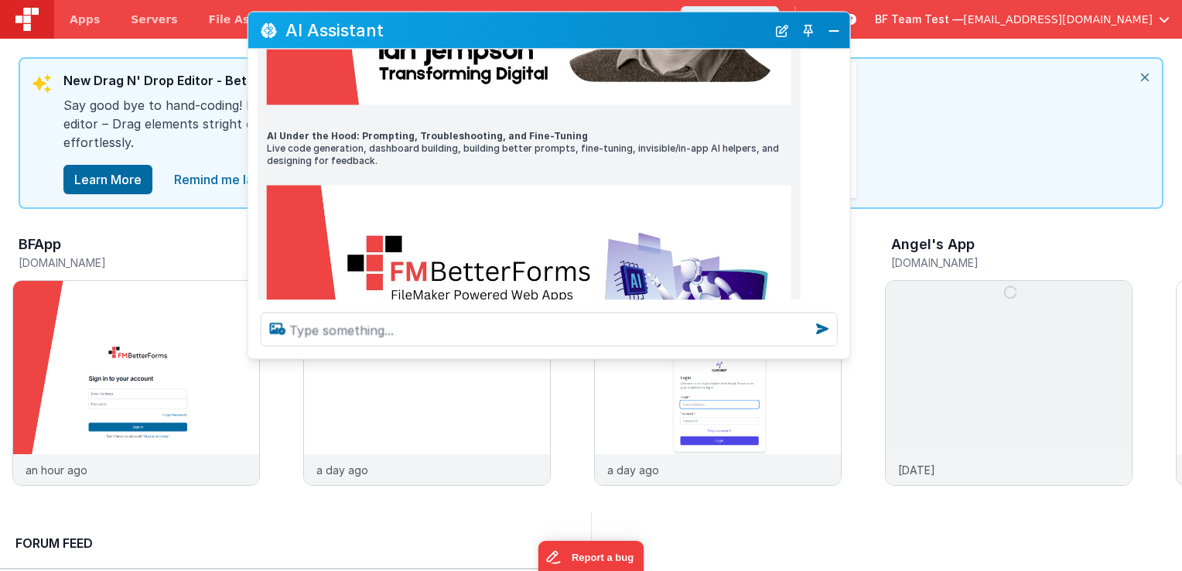
scroll to position [2359, 0]
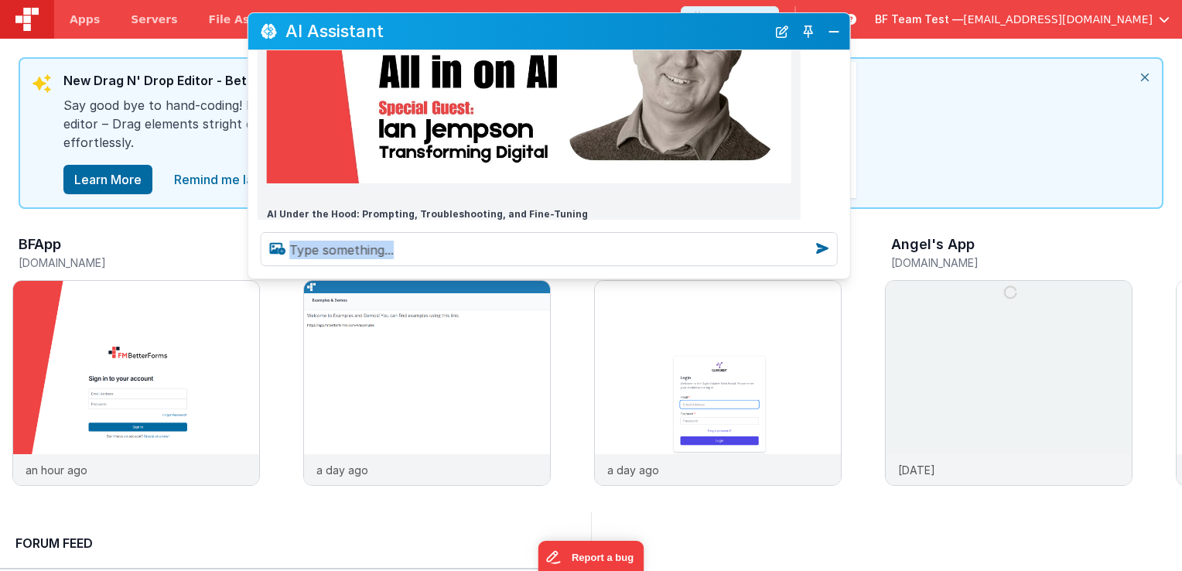
drag, startPoint x: 517, startPoint y: 357, endPoint x: 549, endPoint y: 275, distance: 87.2
click at [549, 275] on div at bounding box center [549, 249] width 602 height 59
click at [835, 36] on button "Close" at bounding box center [834, 32] width 20 height 22
